Goal: Information Seeking & Learning: Learn about a topic

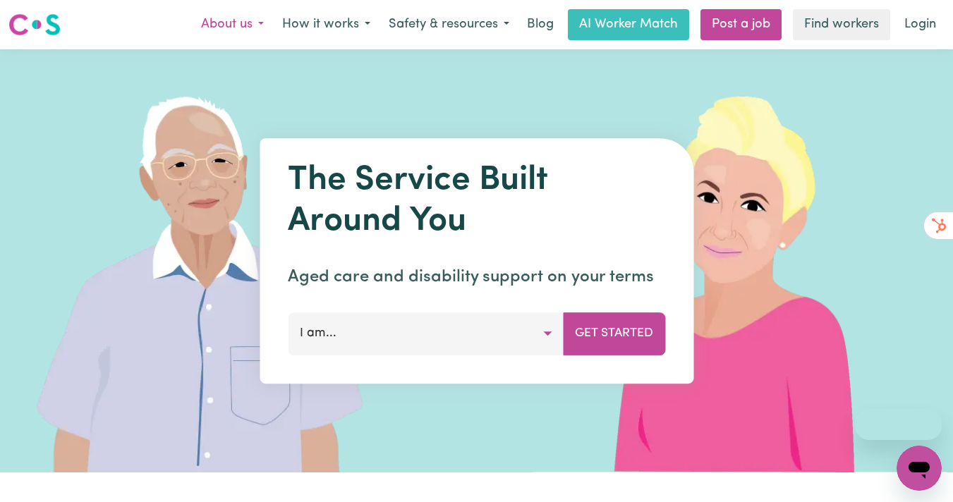
click at [244, 25] on button "About us" at bounding box center [232, 25] width 81 height 30
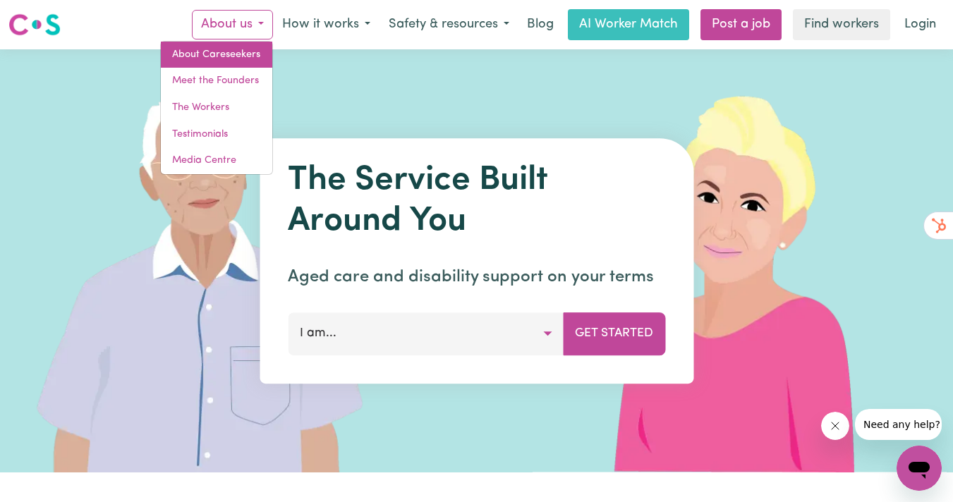
click at [236, 52] on link "About Careseekers" at bounding box center [216, 55] width 111 height 27
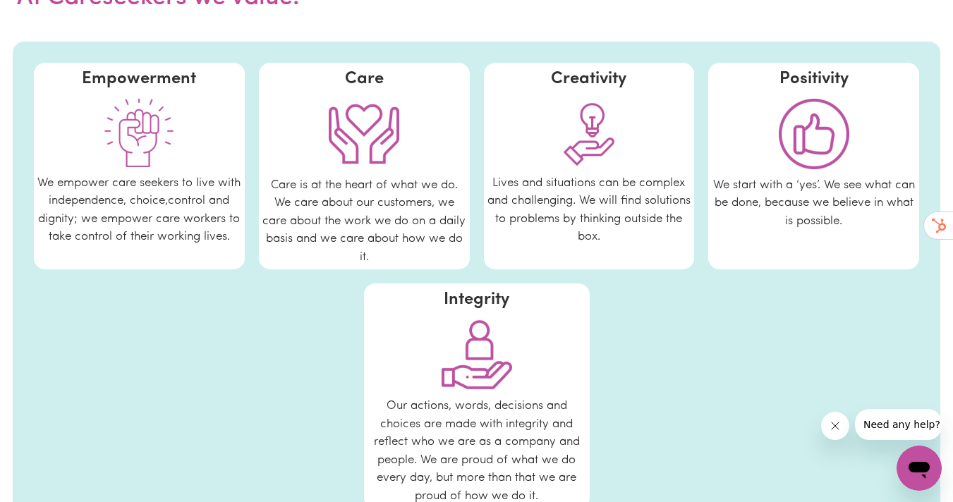
scroll to position [814, 0]
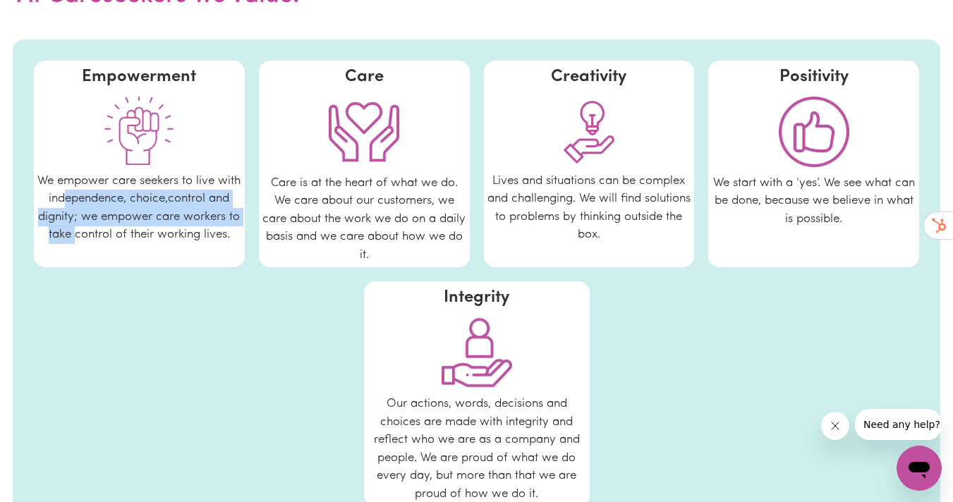
drag, startPoint x: 112, startPoint y: 209, endPoint x: 142, endPoint y: 233, distance: 38.1
click at [142, 233] on div "We empower care seekers to live with independence, choice,control and dignity; …" at bounding box center [139, 218] width 204 height 92
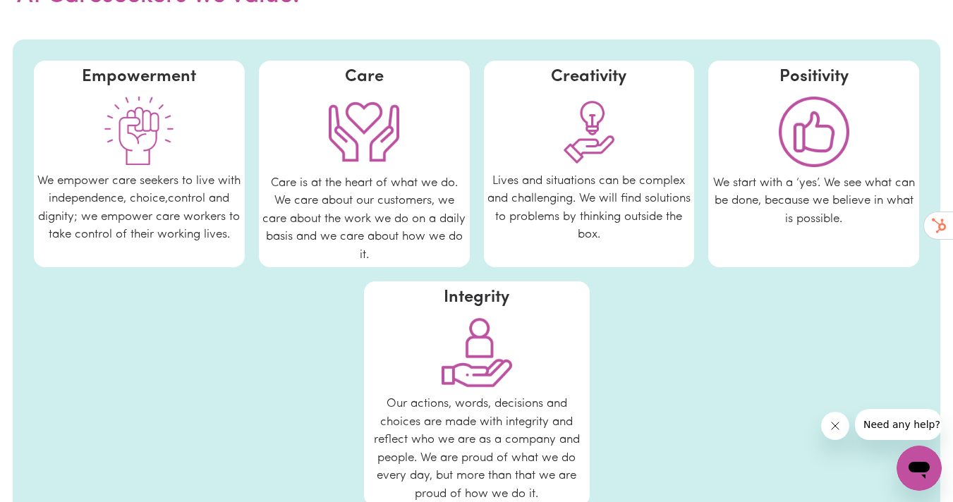
click at [142, 233] on span "We empower care seekers to live with independence, choice,control and dignity; …" at bounding box center [138, 208] width 203 height 66
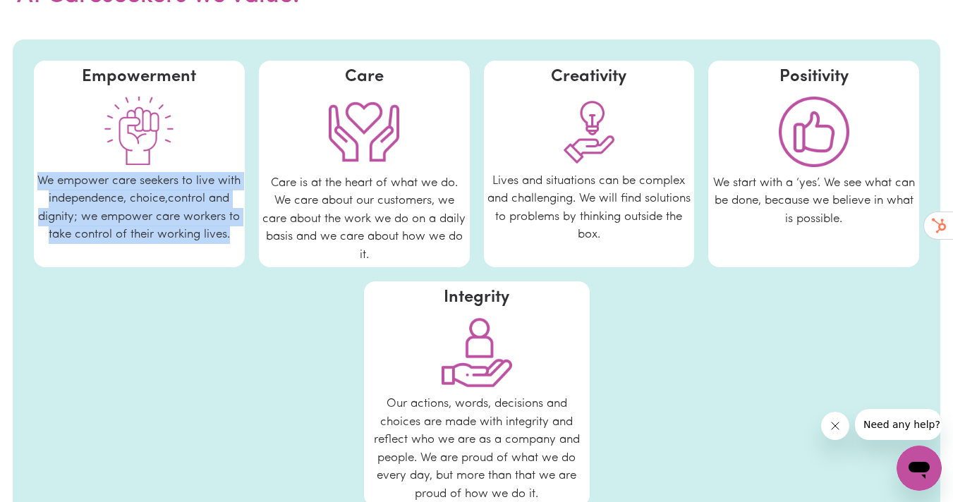
click at [143, 233] on span "We empower care seekers to live with independence, choice,control and dignity; …" at bounding box center [138, 208] width 203 height 66
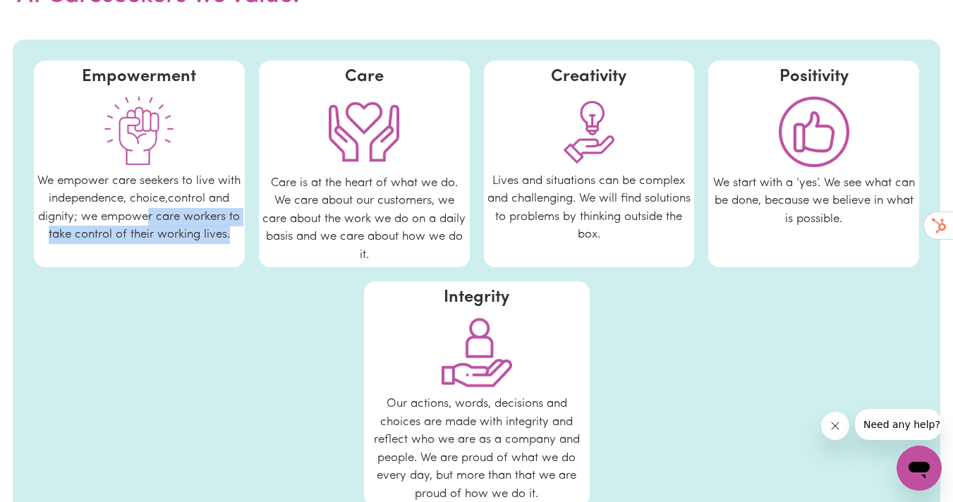
click at [191, 214] on span "We empower care seekers to live with independence, choice,control and dignity; …" at bounding box center [138, 208] width 203 height 66
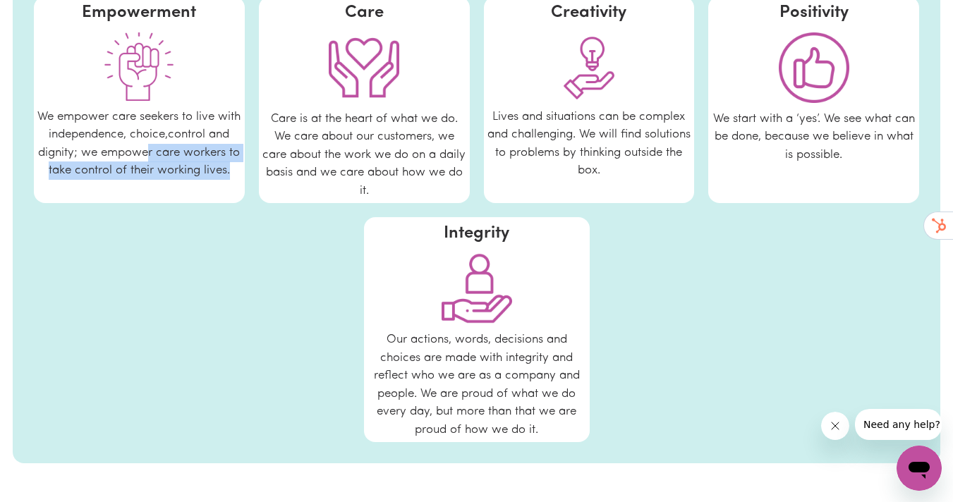
click at [212, 245] on div "Empowerment We empower care seekers to live with independence, choice,control a…" at bounding box center [477, 219] width 928 height 489
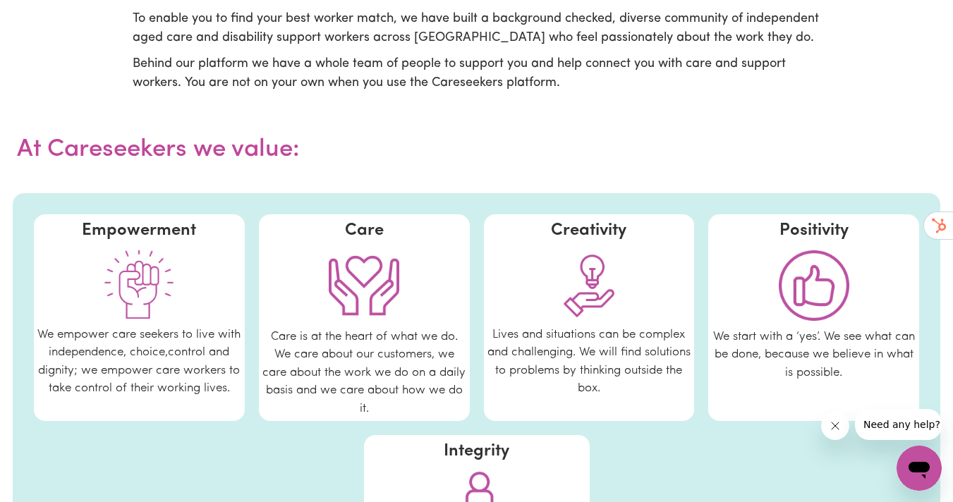
scroll to position [0, 0]
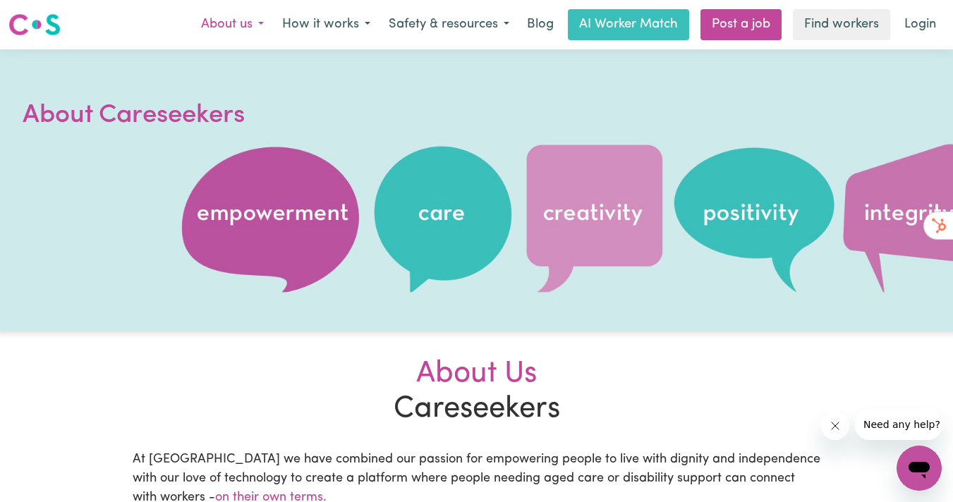
click at [229, 29] on button "About us" at bounding box center [232, 25] width 81 height 30
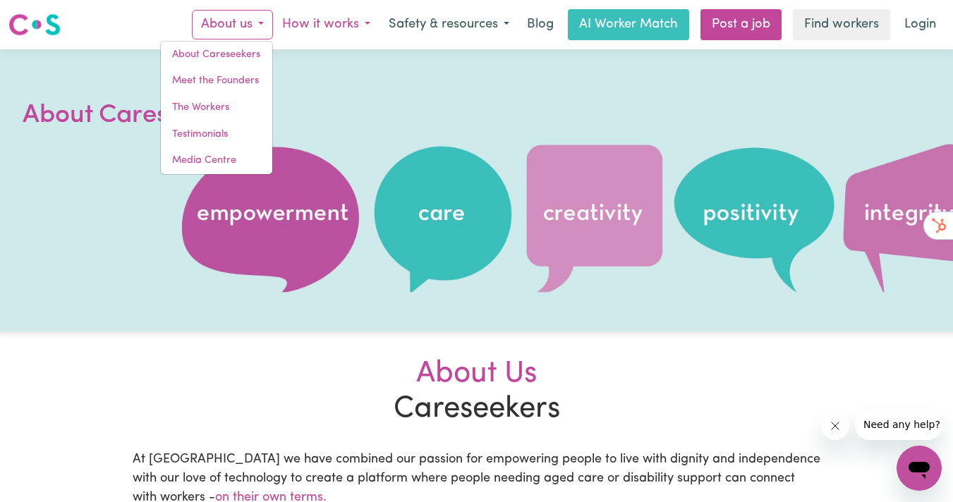
click at [343, 31] on button "How it works" at bounding box center [326, 25] width 107 height 30
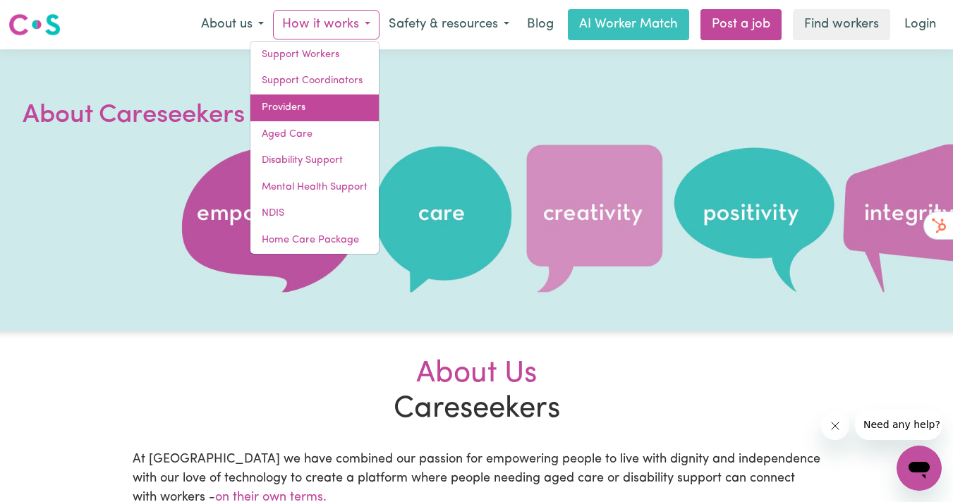
click at [334, 109] on link "Providers" at bounding box center [315, 108] width 128 height 27
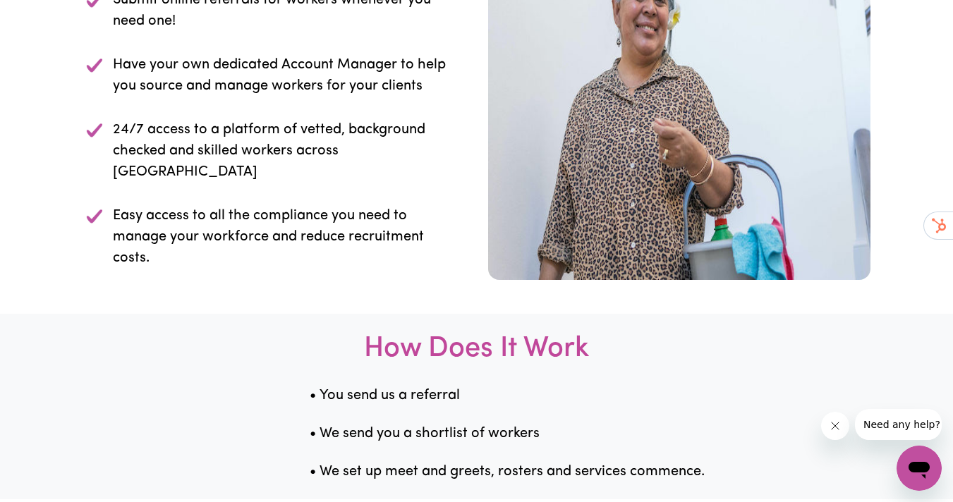
scroll to position [1417, 0]
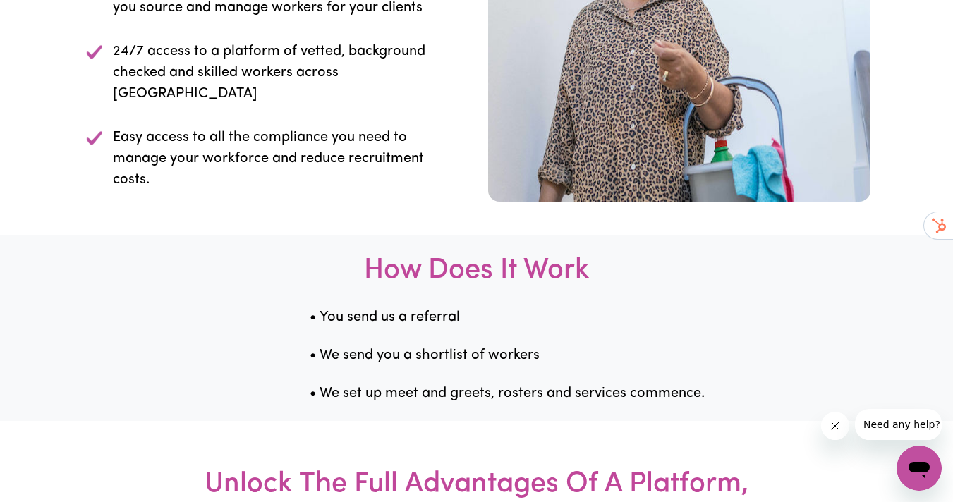
drag, startPoint x: 225, startPoint y: 169, endPoint x: 221, endPoint y: 150, distance: 19.5
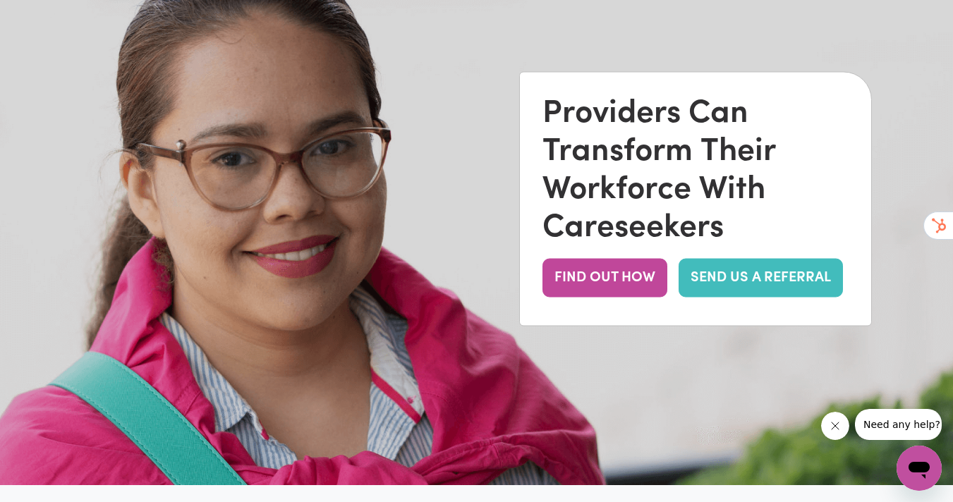
scroll to position [0, 0]
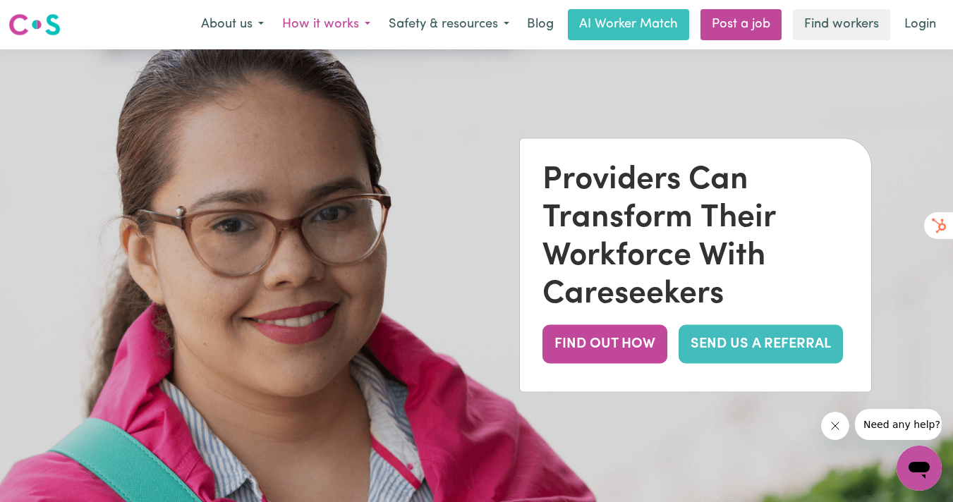
click at [317, 29] on button "How it works" at bounding box center [326, 25] width 107 height 30
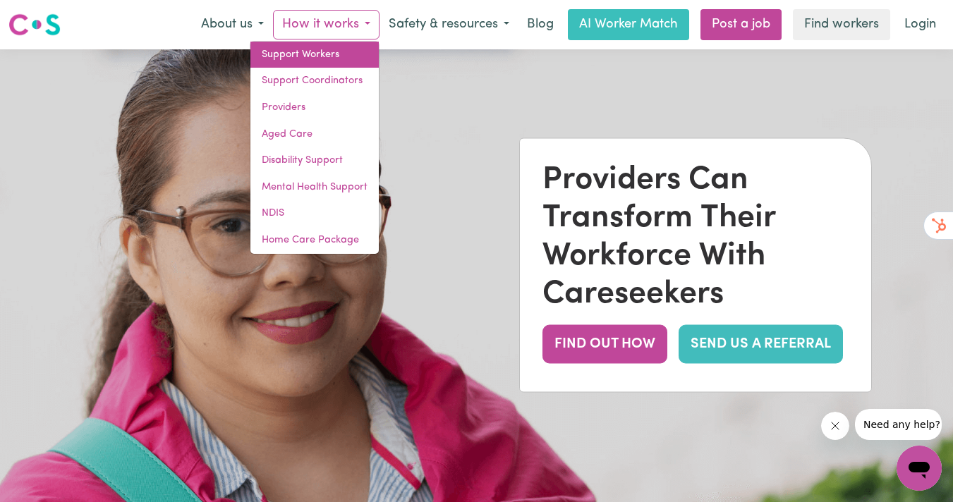
click at [313, 52] on link "Support Workers" at bounding box center [315, 55] width 128 height 27
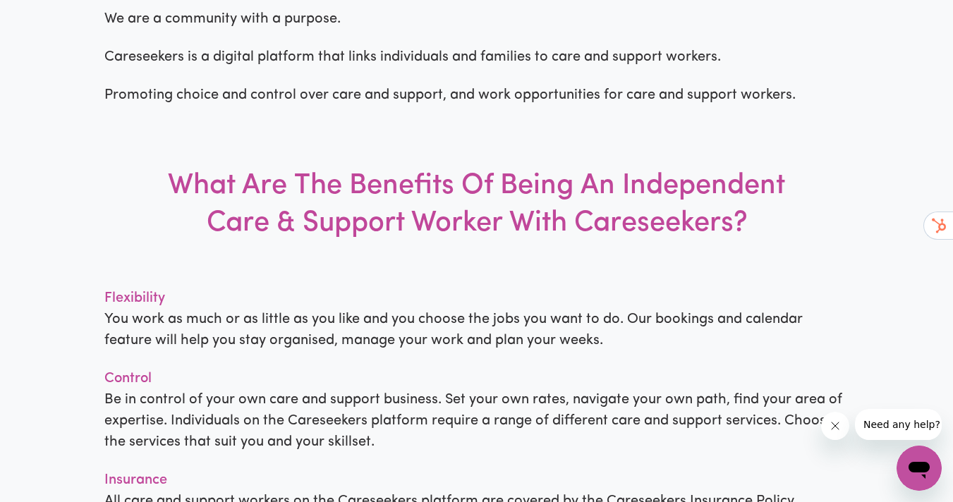
scroll to position [1071, 0]
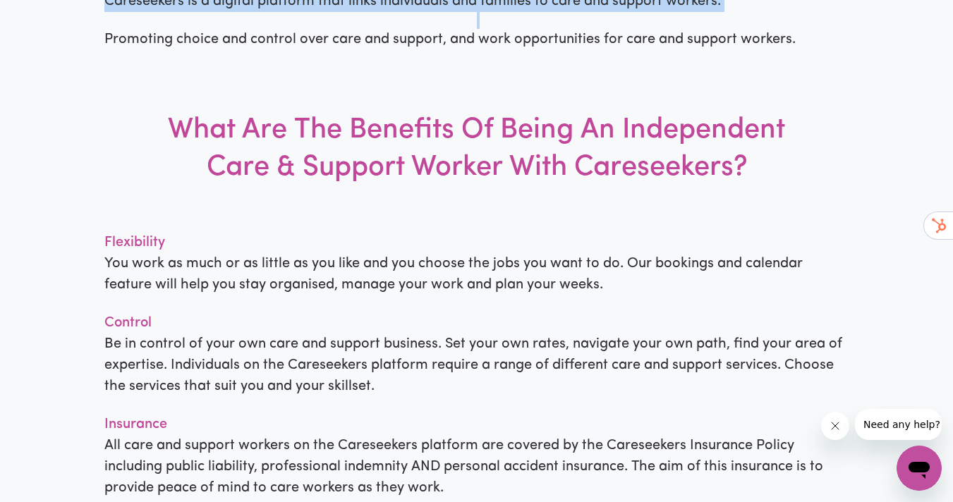
drag, startPoint x: 63, startPoint y: 149, endPoint x: 134, endPoint y: 265, distance: 136.5
click at [134, 265] on div "More Than Just A Platform We are a community with a purpose. Careseekers is a d…" at bounding box center [476, 257] width 953 height 864
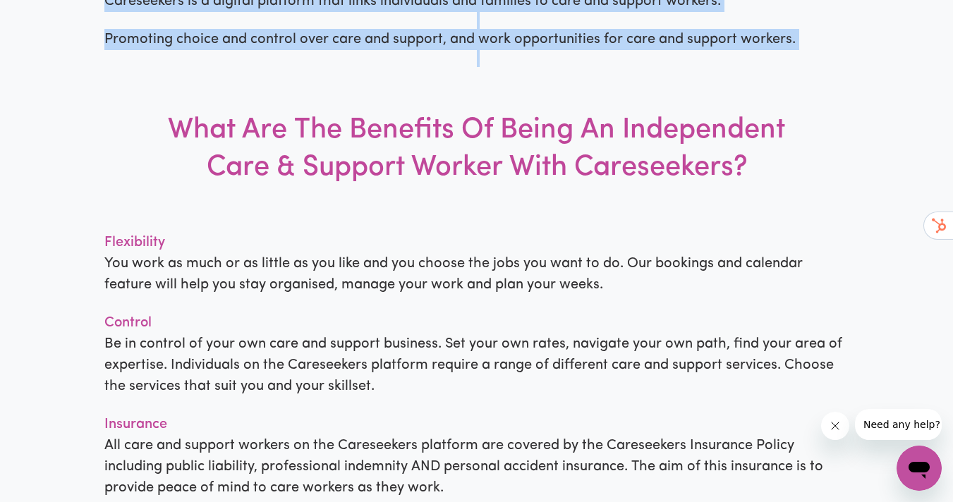
drag, startPoint x: 132, startPoint y: 277, endPoint x: 111, endPoint y: 177, distance: 101.7
click at [111, 177] on div "More Than Just A Platform We are a community with a purpose. Careseekers is a d…" at bounding box center [476, 257] width 953 height 864
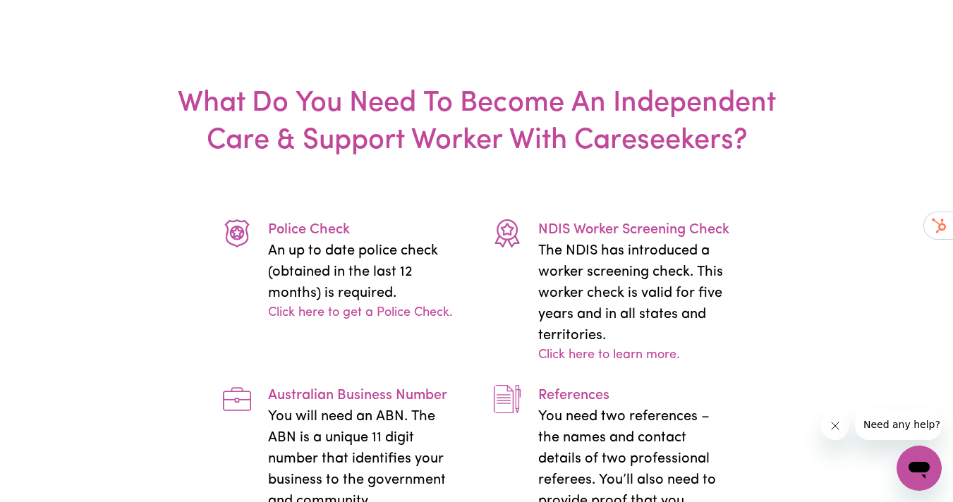
scroll to position [2504, 0]
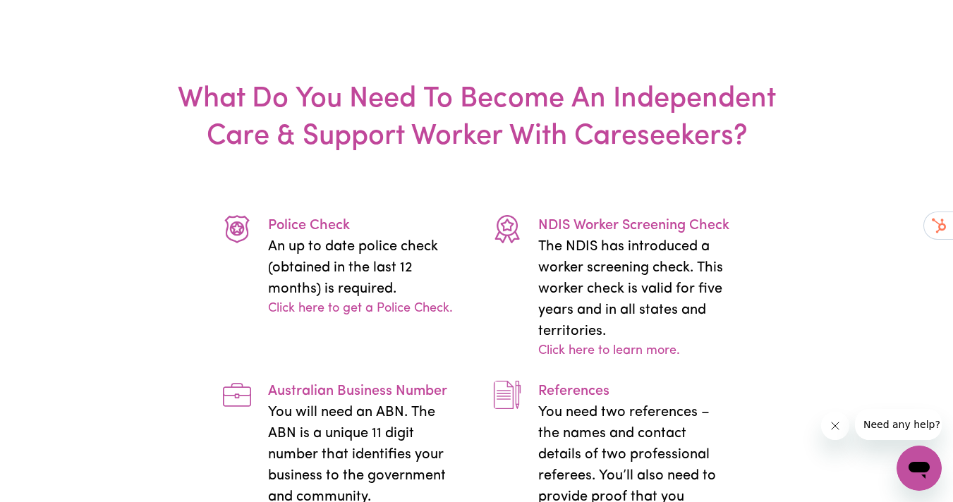
drag, startPoint x: 424, startPoint y: 162, endPoint x: 384, endPoint y: 146, distance: 43.1
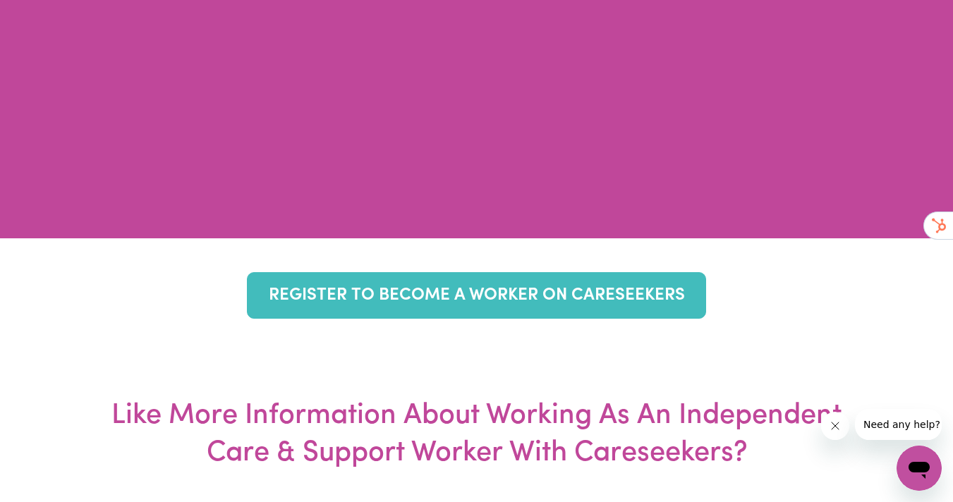
scroll to position [6332, 0]
